Goal: Information Seeking & Learning: Understand process/instructions

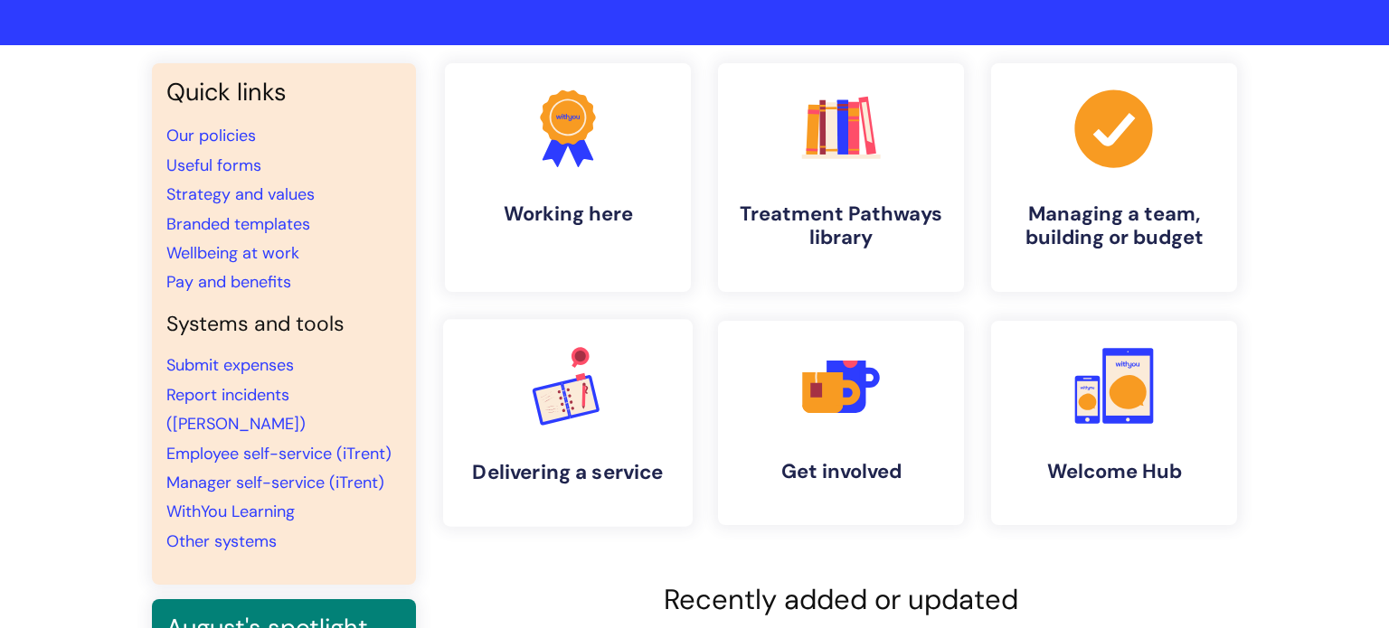
scroll to position [98, 0]
click at [269, 501] on link "WithYou Learning" at bounding box center [230, 512] width 128 height 22
click at [260, 280] on link "Pay and benefits" at bounding box center [228, 282] width 125 height 22
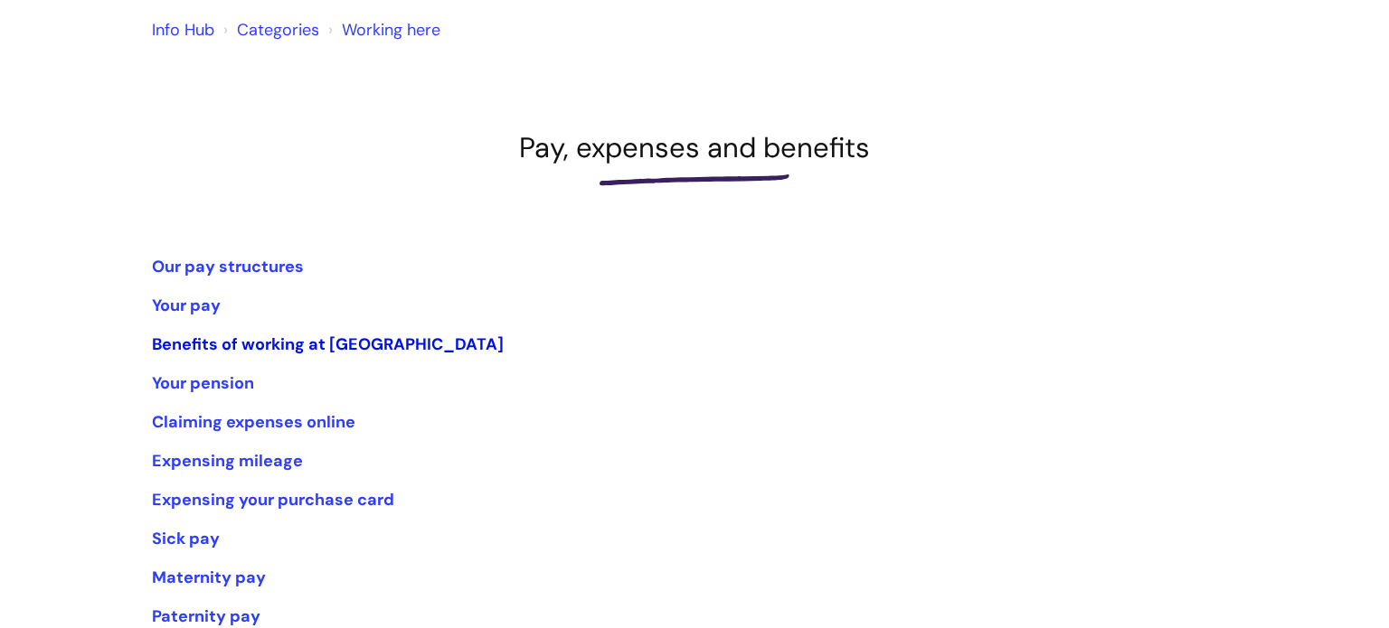
scroll to position [154, 0]
click at [188, 306] on link "Your pay" at bounding box center [186, 305] width 69 height 22
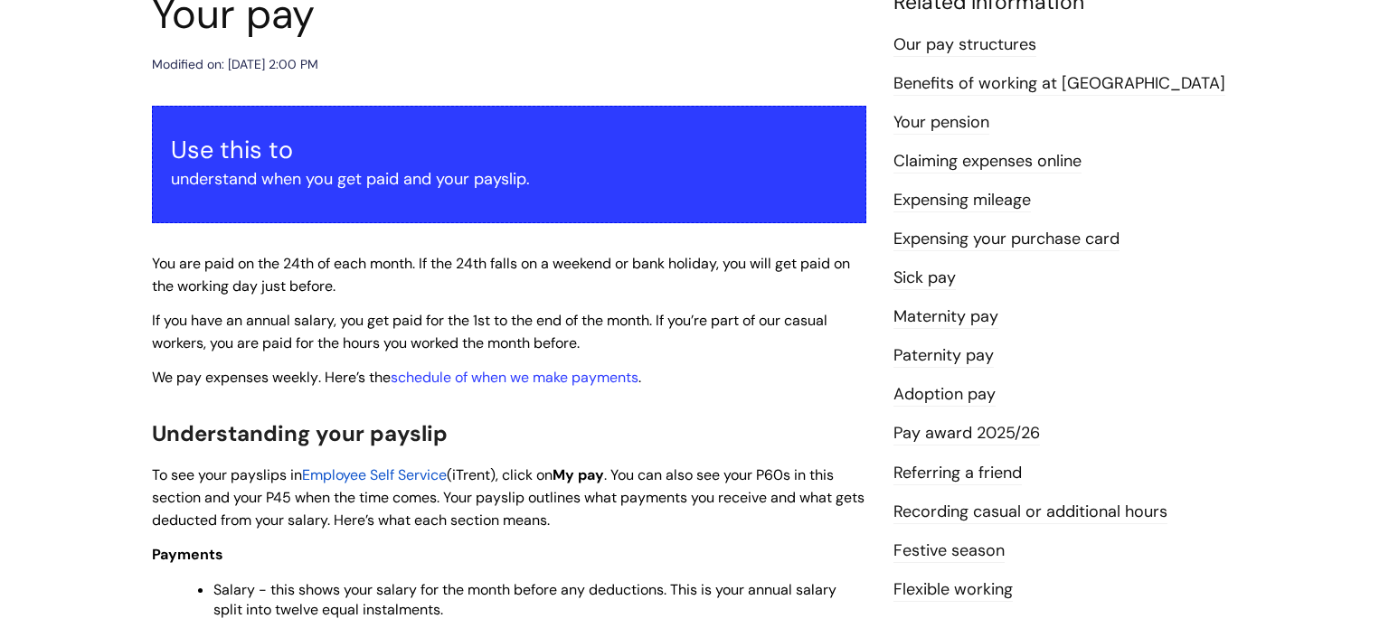
scroll to position [412, 0]
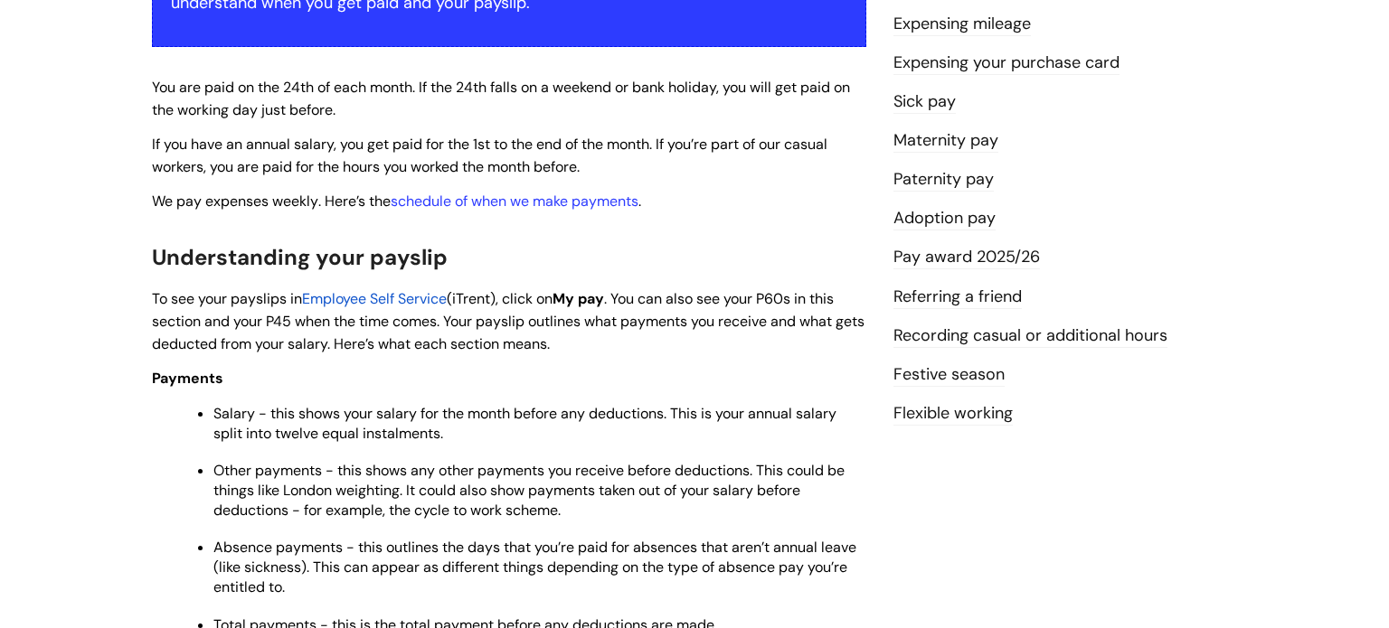
click at [388, 306] on span "Employee Self Service" at bounding box center [374, 298] width 145 height 19
